Goal: Obtain resource: Obtain resource

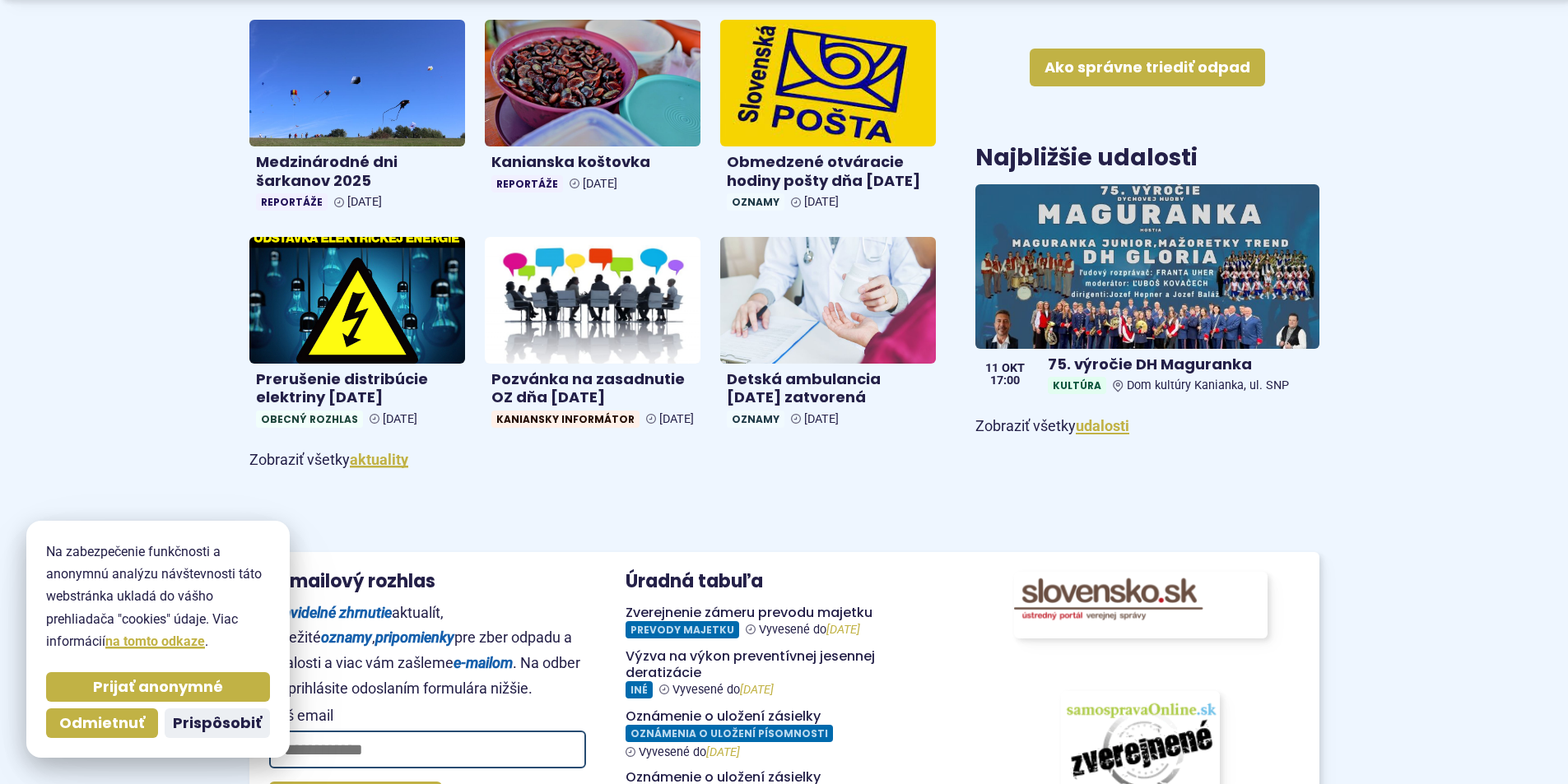
scroll to position [988, 0]
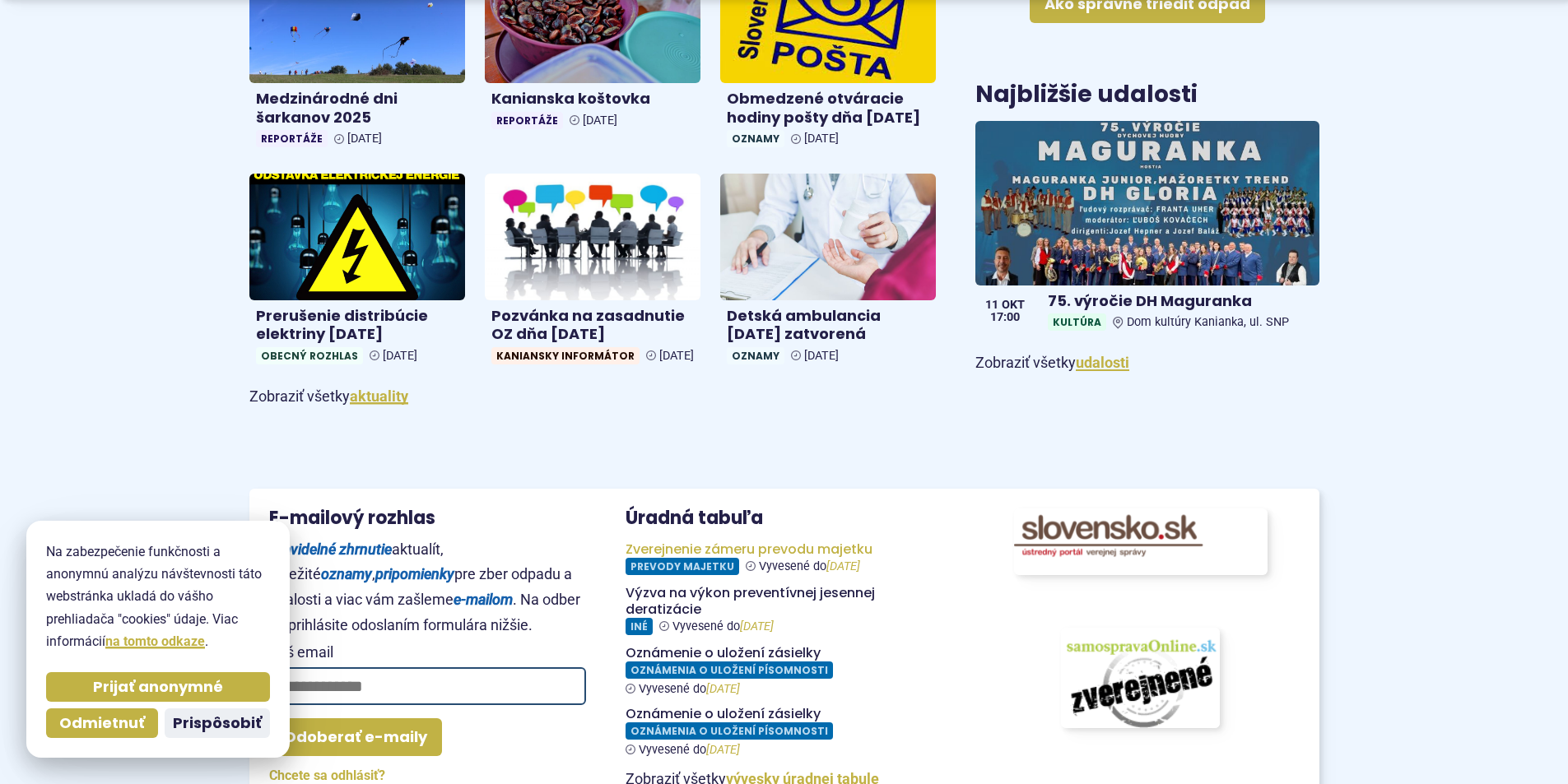
click at [803, 575] on figure at bounding box center [784, 558] width 317 height 33
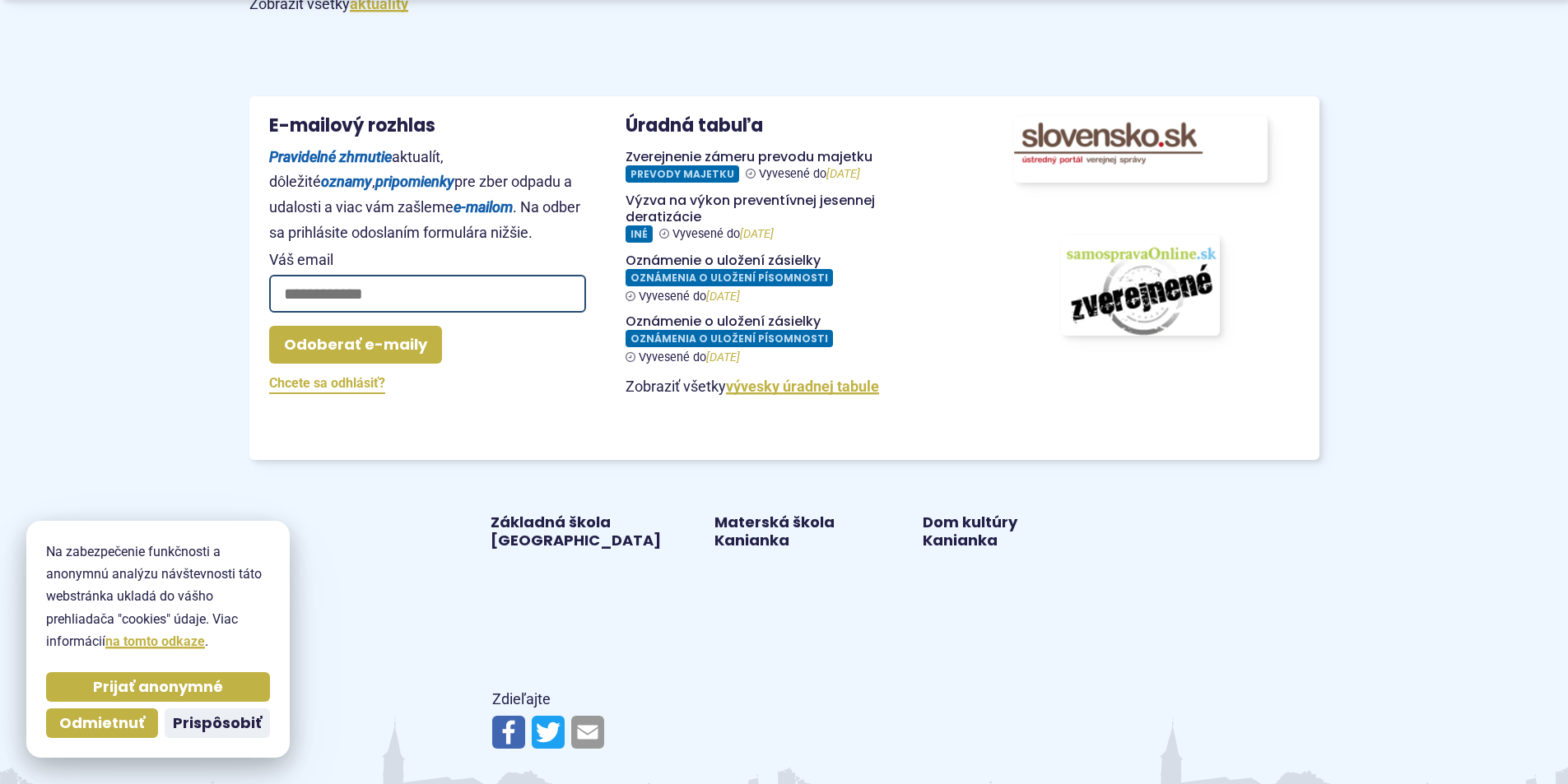
scroll to position [1399, 0]
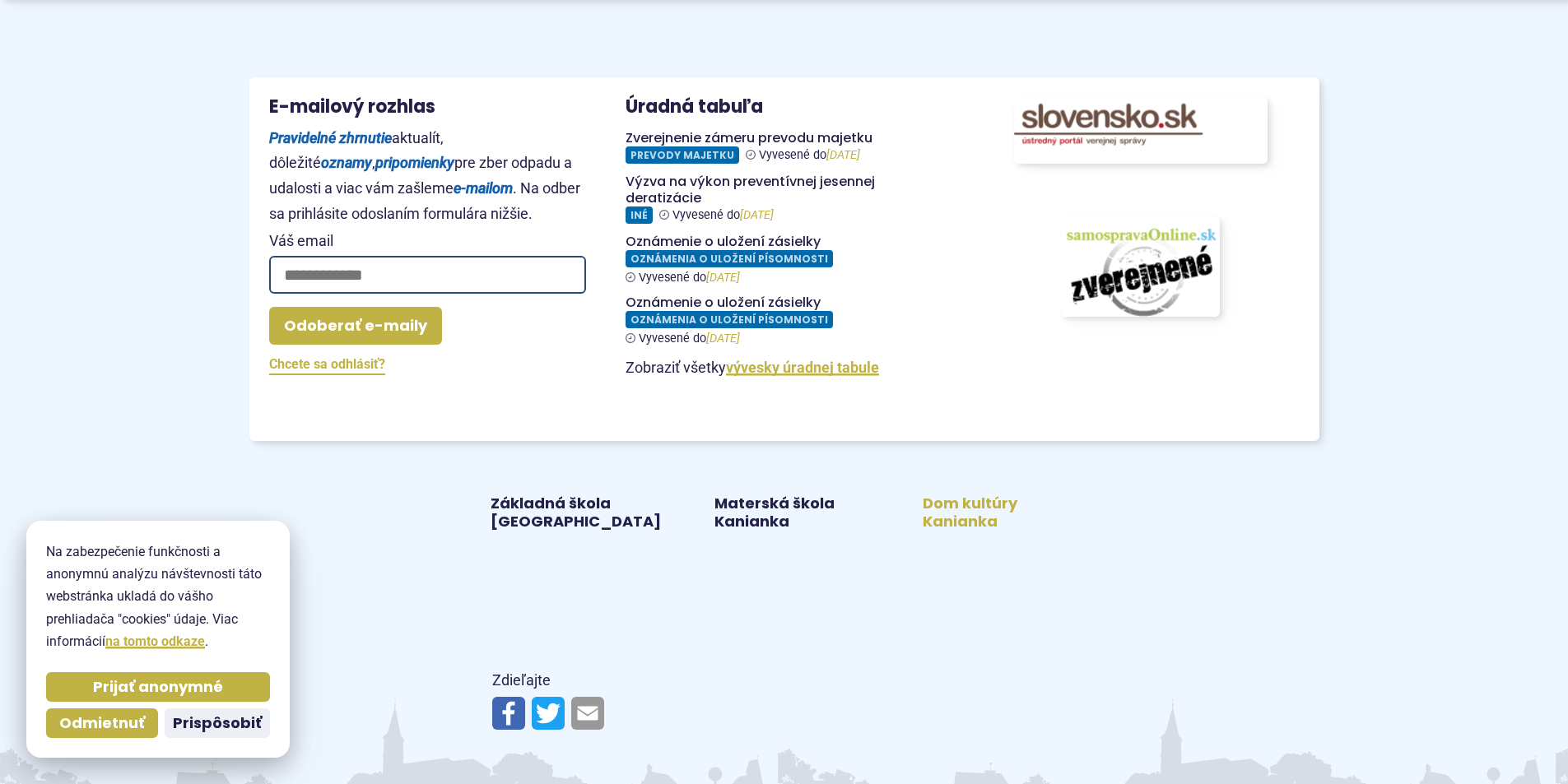
click at [986, 532] on link "Dom kultúry Kanianka" at bounding box center [992, 513] width 169 height 38
click at [551, 532] on link "Základná škola Kanianka" at bounding box center [576, 513] width 169 height 38
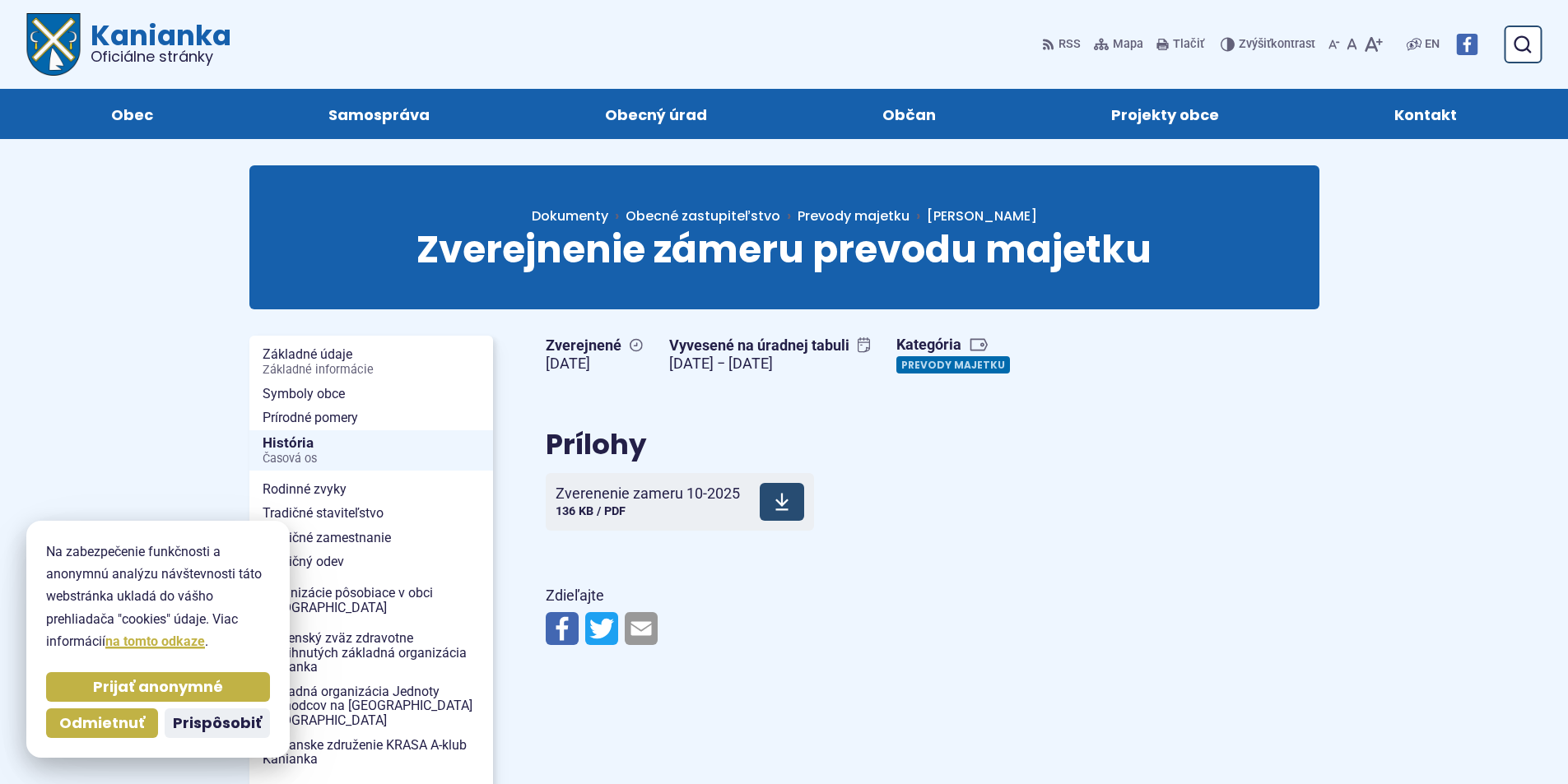
click at [711, 502] on span "Zverenenie zameru 10-2025" at bounding box center [648, 493] width 184 height 16
